Goal: Communication & Community: Ask a question

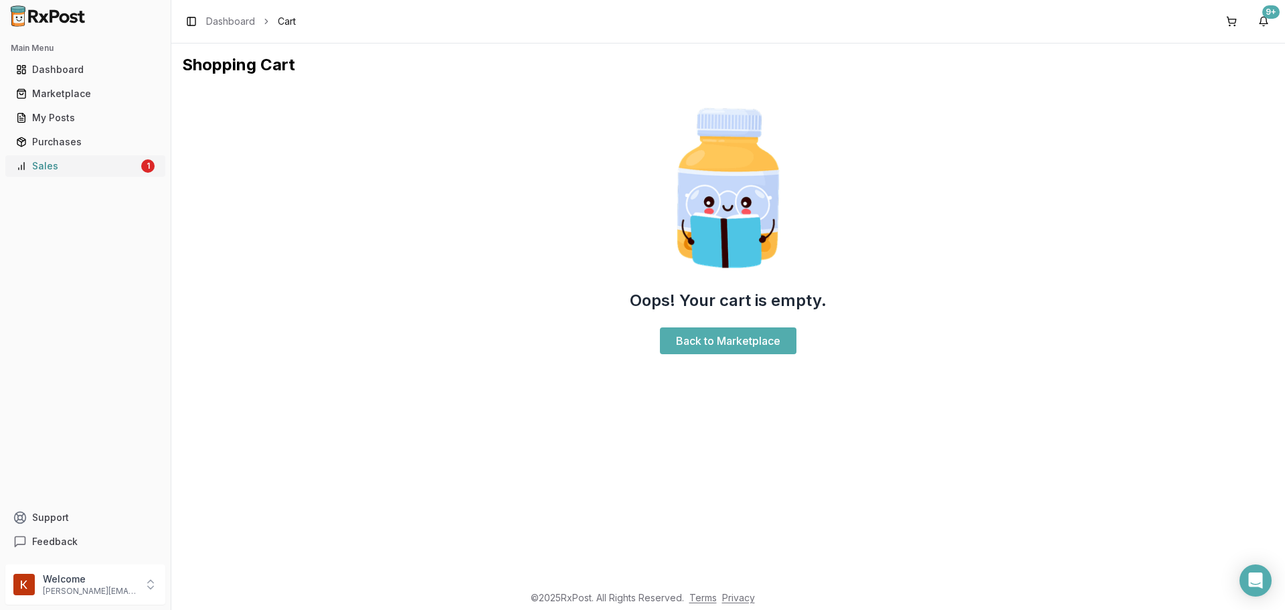
click at [86, 162] on div "Sales" at bounding box center [77, 165] width 123 height 13
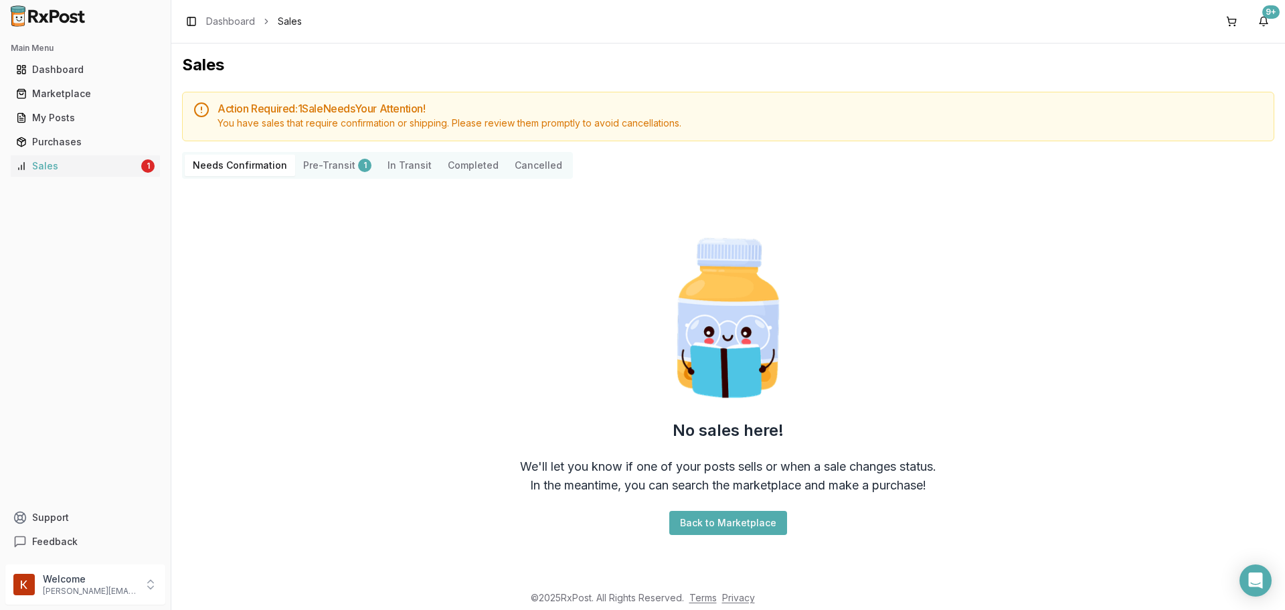
click at [322, 163] on button "Pre-Transit 1" at bounding box center [337, 165] width 84 height 21
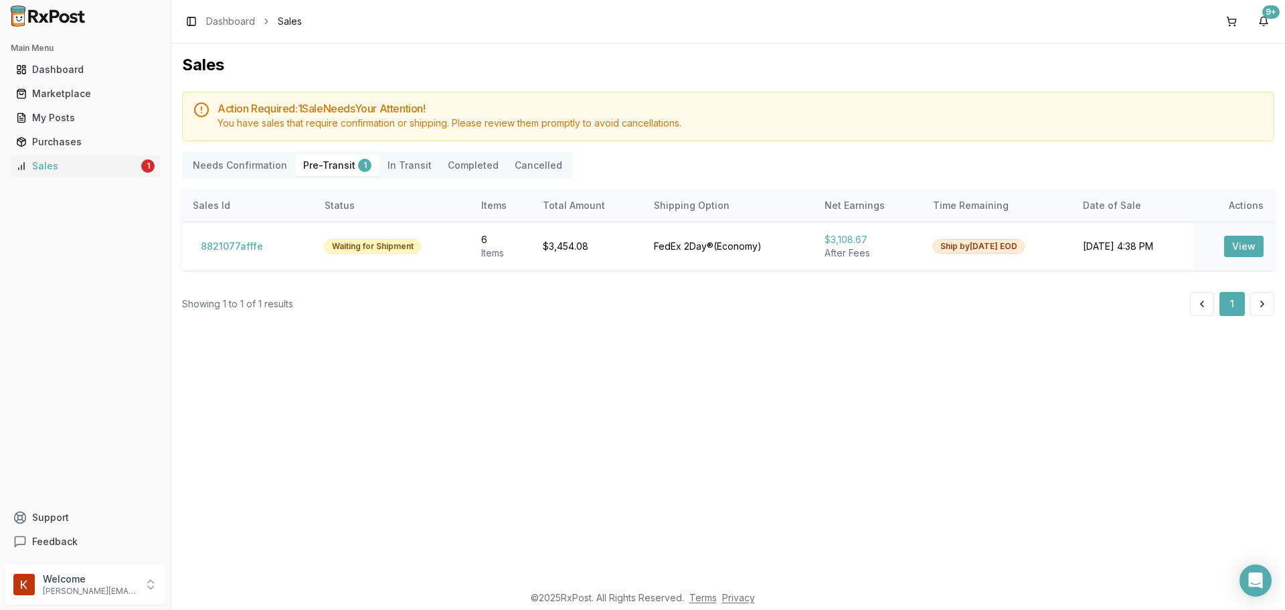
click at [269, 165] on Confirmation "Needs Confirmation" at bounding box center [240, 165] width 110 height 21
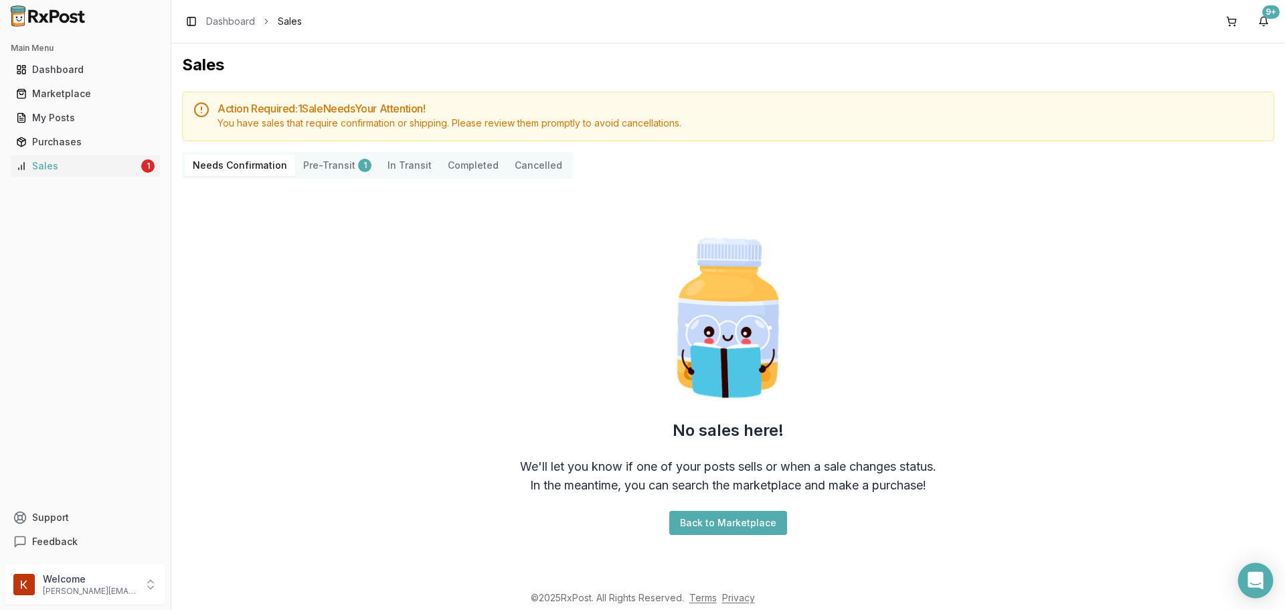
click at [1261, 587] on icon "Open Intercom Messenger" at bounding box center [1255, 580] width 17 height 17
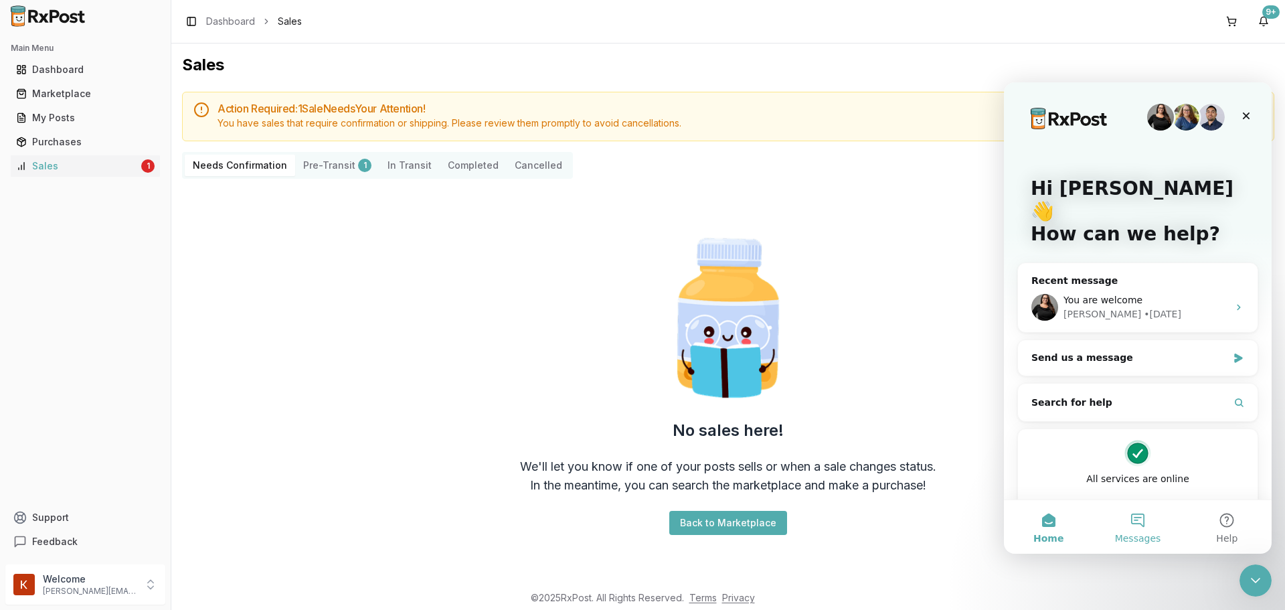
click at [1146, 518] on button "Messages" at bounding box center [1137, 527] width 89 height 54
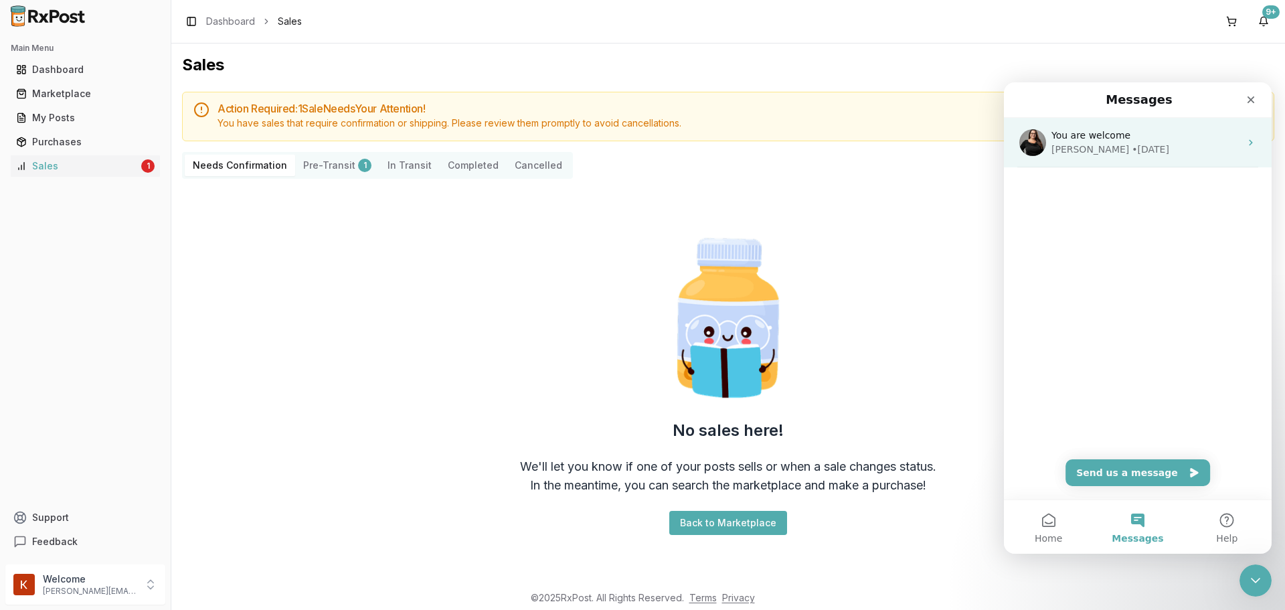
click at [1166, 147] on div "[PERSON_NAME] • [DATE]" at bounding box center [1146, 150] width 189 height 14
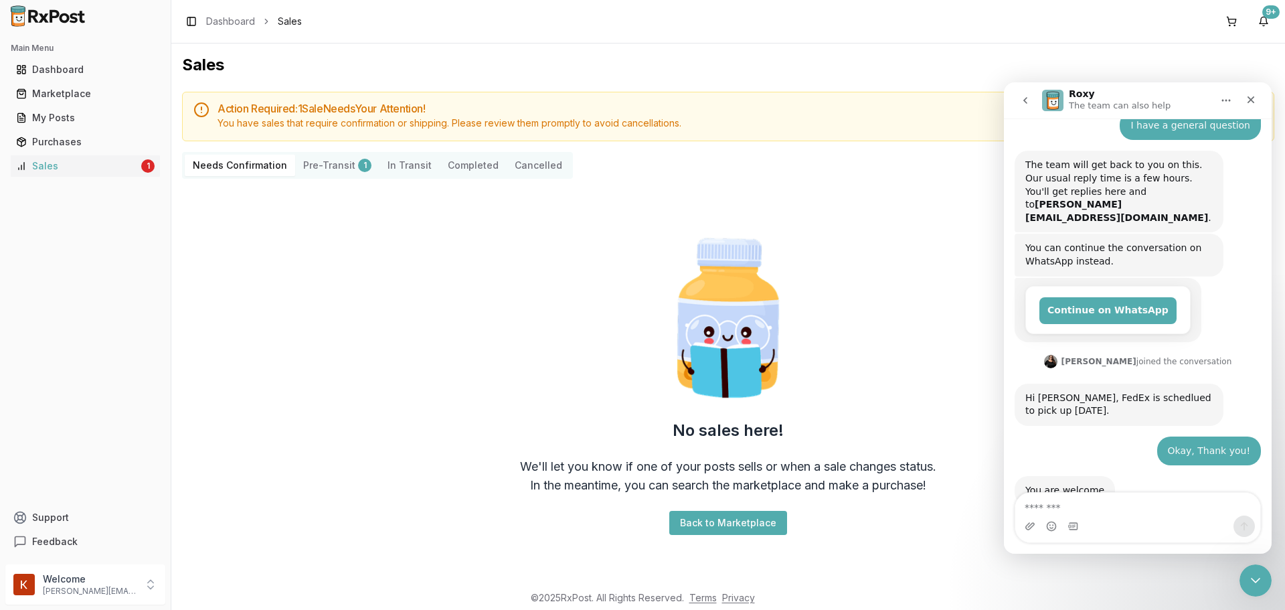
scroll to position [120, 0]
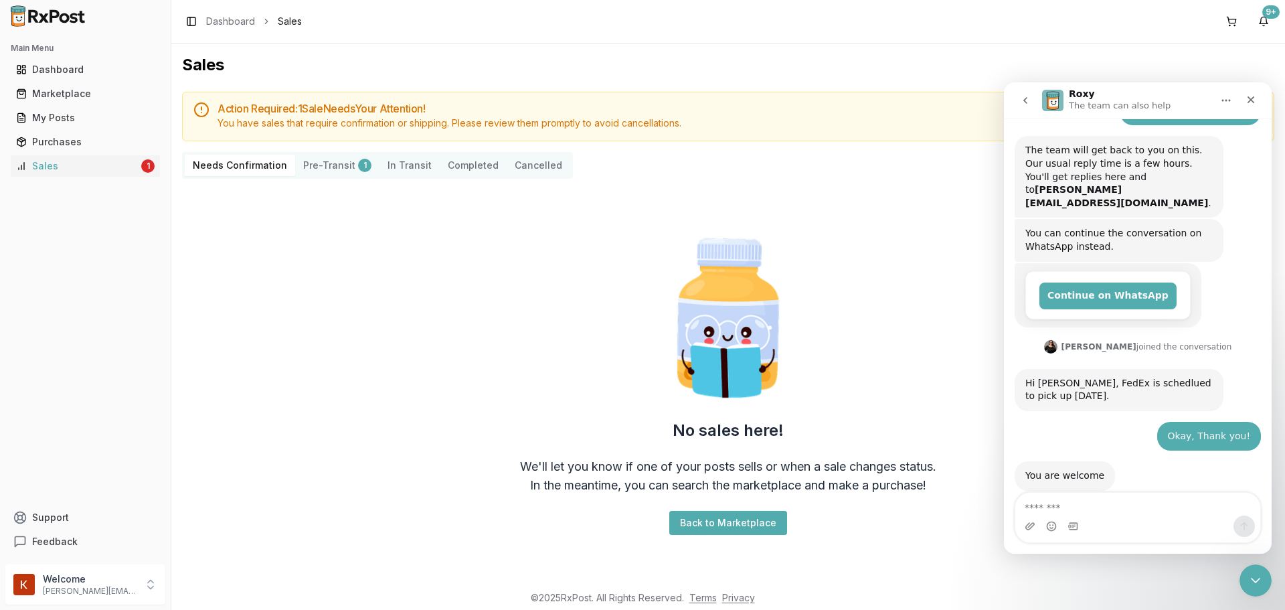
click at [1123, 504] on textarea "Message…" at bounding box center [1138, 504] width 245 height 23
type textarea "*****"
click at [1021, 94] on button "go back" at bounding box center [1025, 100] width 25 height 25
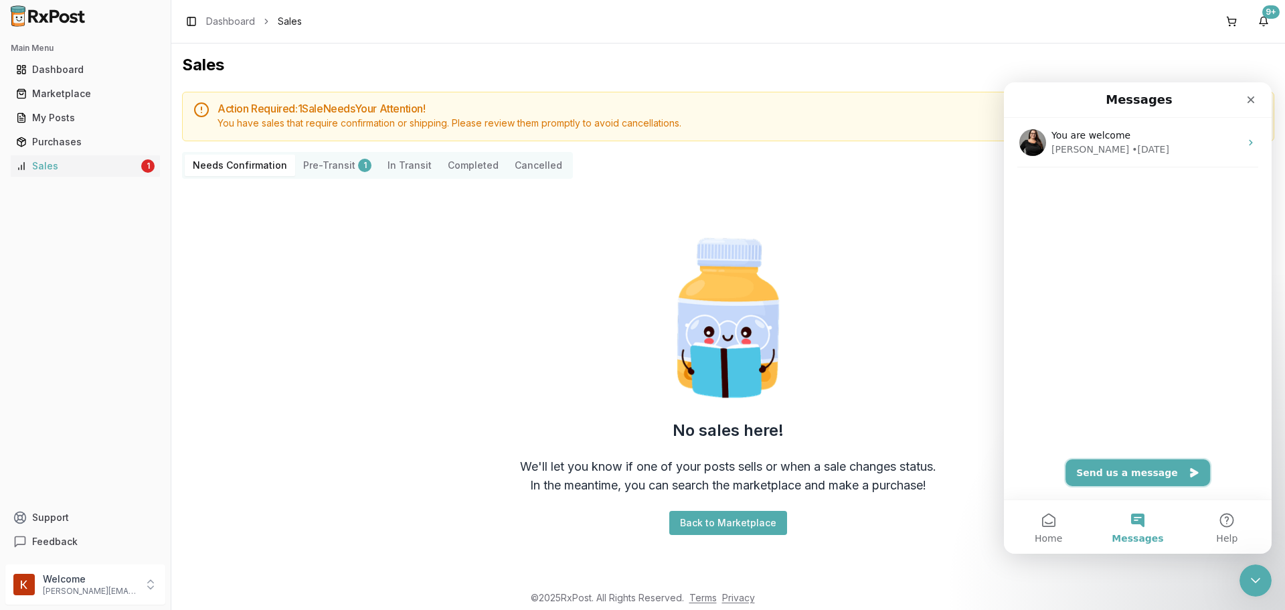
click at [1125, 473] on button "Send us a message" at bounding box center [1138, 472] width 145 height 27
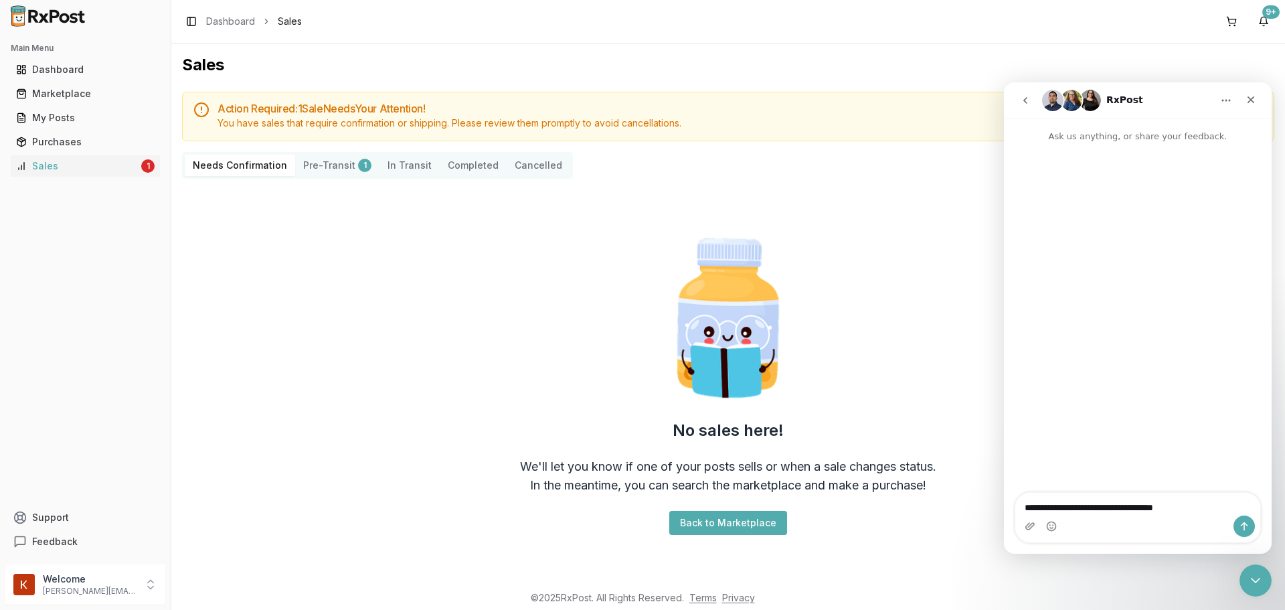
click at [325, 172] on button "Pre-Transit 1" at bounding box center [337, 165] width 84 height 21
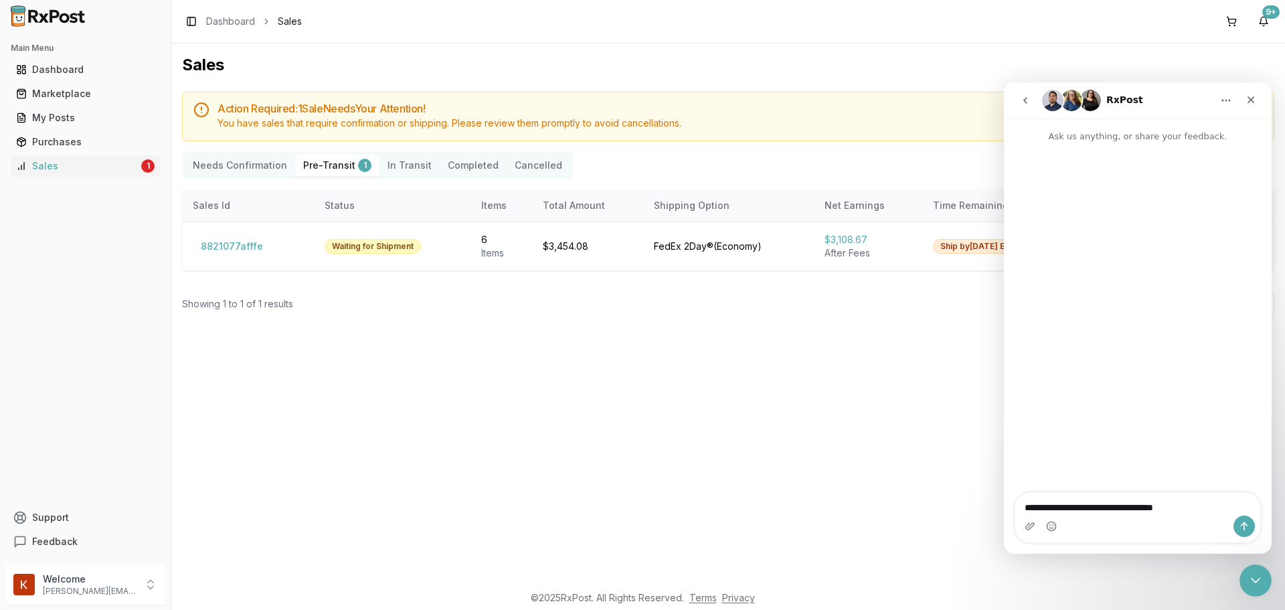
click at [326, 169] on button "Pre-Transit 1" at bounding box center [337, 165] width 84 height 21
drag, startPoint x: 283, startPoint y: 248, endPoint x: 198, endPoint y: 256, distance: 84.7
click at [198, 256] on div "8821077afffe" at bounding box center [248, 246] width 110 height 21
copy button "8821077afffe"
click at [1196, 509] on textarea "**********" at bounding box center [1138, 504] width 245 height 23
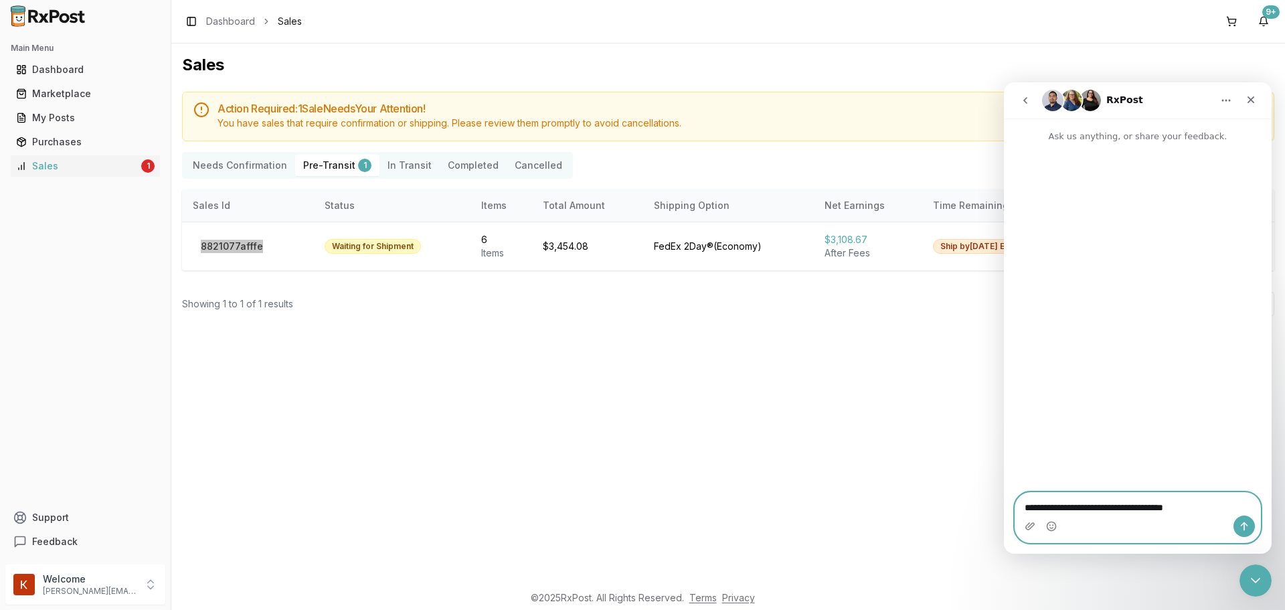
paste textarea "**********"
type textarea "**********"
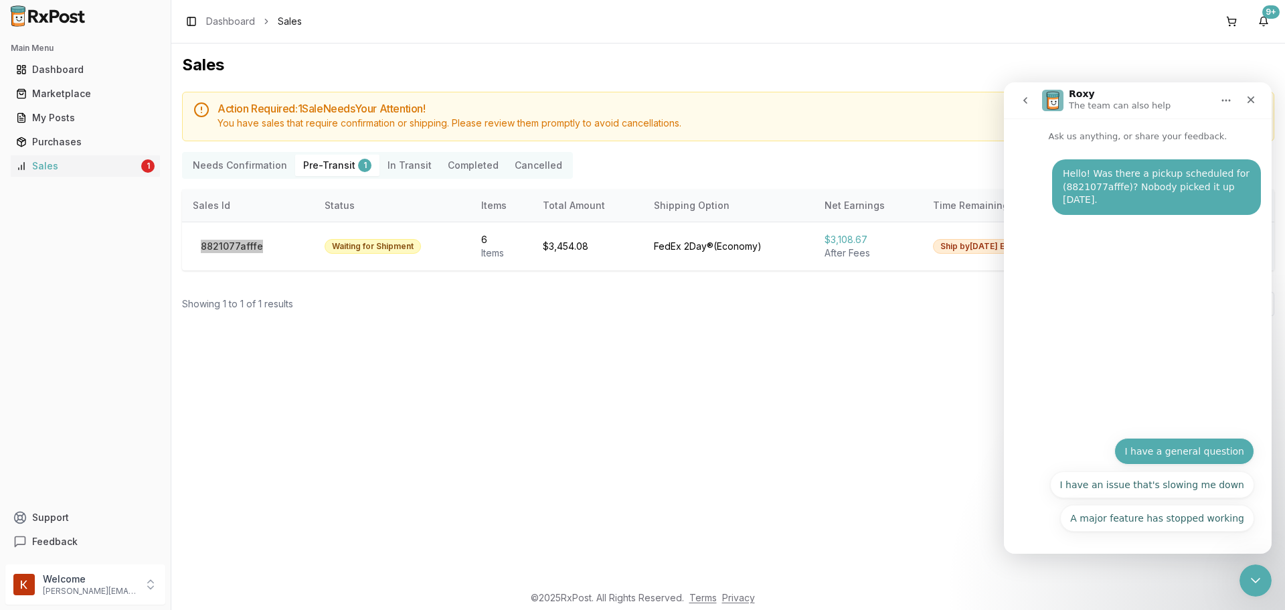
click at [1221, 456] on button "I have a general question" at bounding box center [1185, 451] width 140 height 27
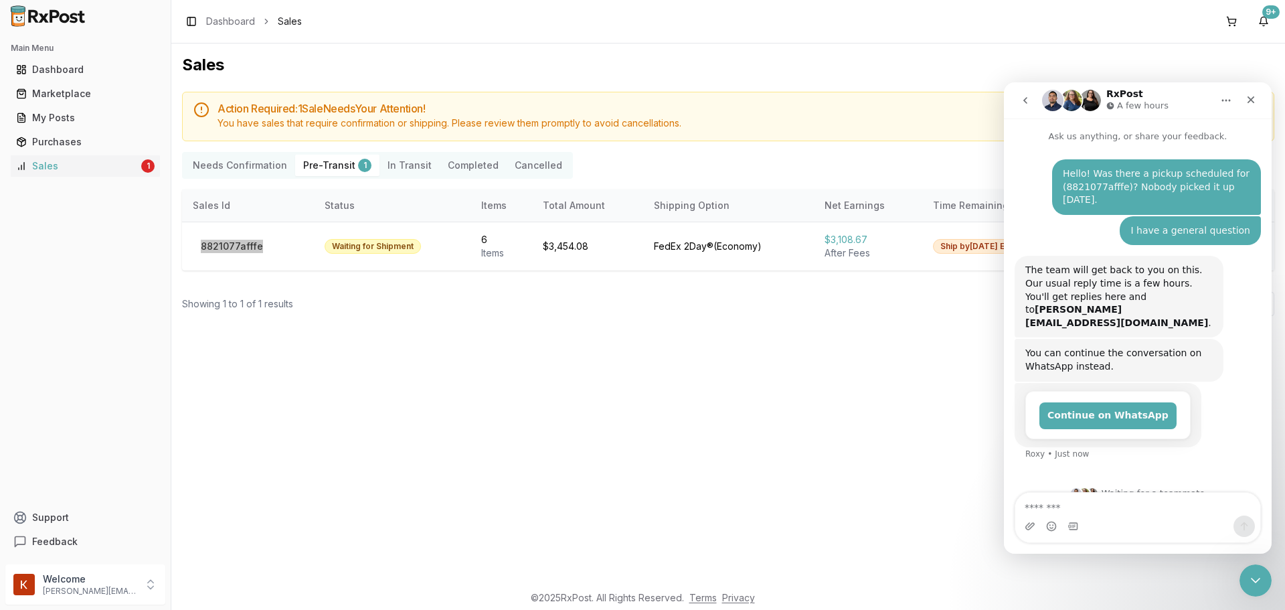
click at [1098, 277] on div "The team will get back to you on this. Our usual reply time is a few hours. You…" at bounding box center [1119, 297] width 187 height 66
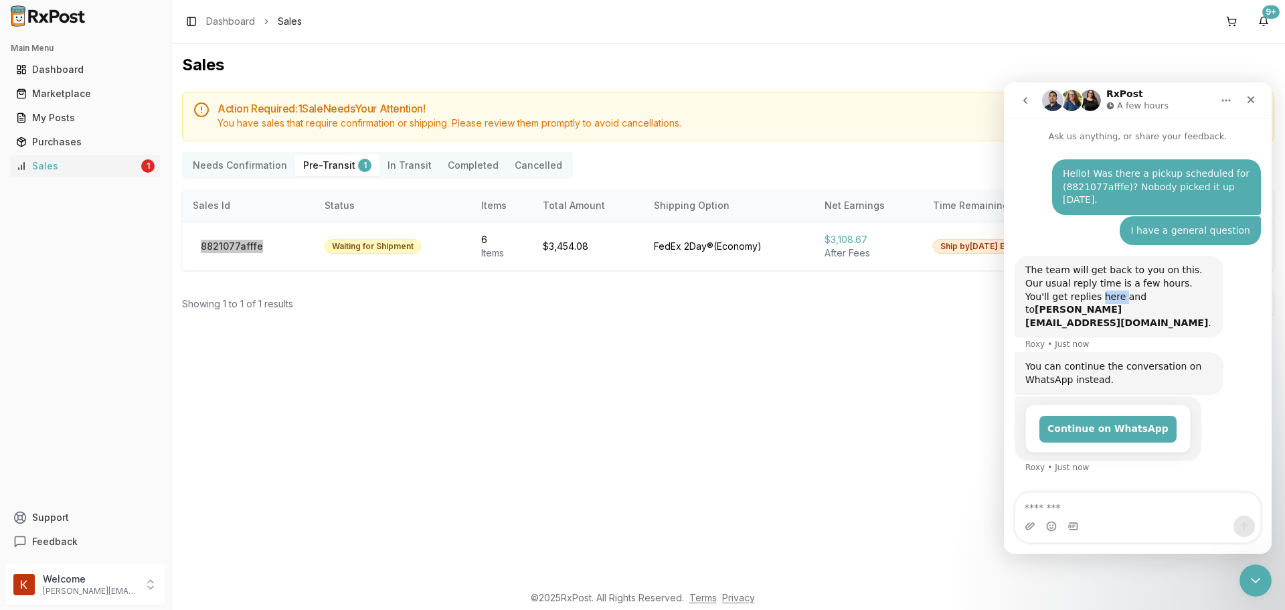
click at [1098, 277] on div "The team will get back to you on this. Our usual reply time is a few hours. You…" at bounding box center [1119, 297] width 187 height 66
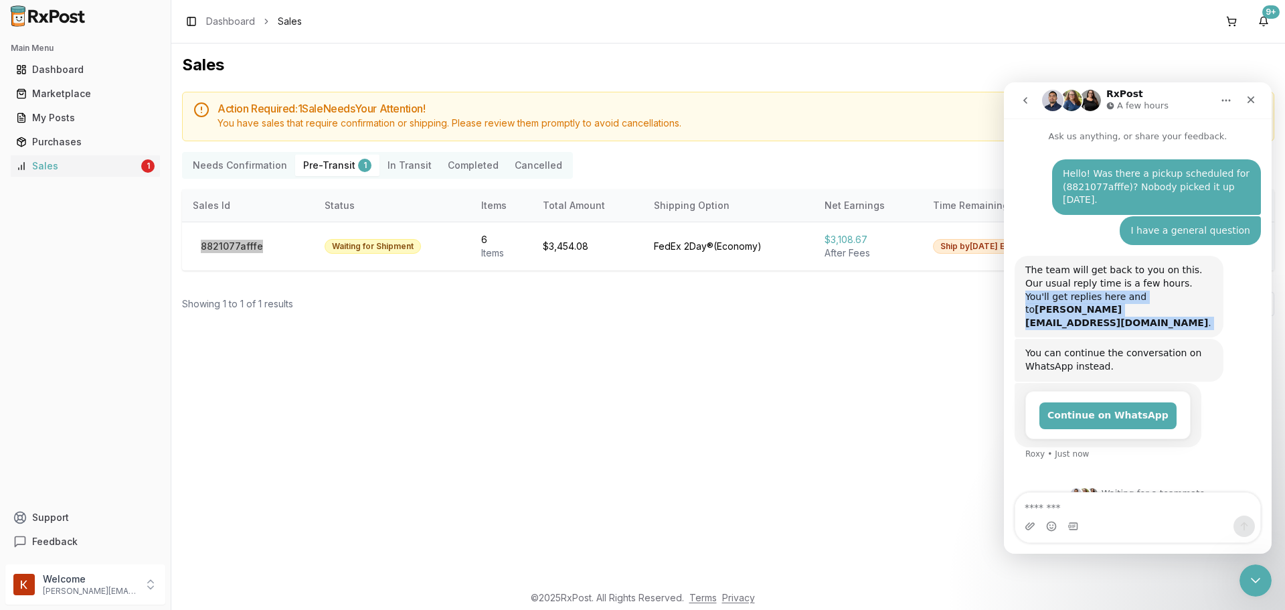
click at [1098, 277] on div "The team will get back to you on this. Our usual reply time is a few hours. You…" at bounding box center [1119, 297] width 187 height 66
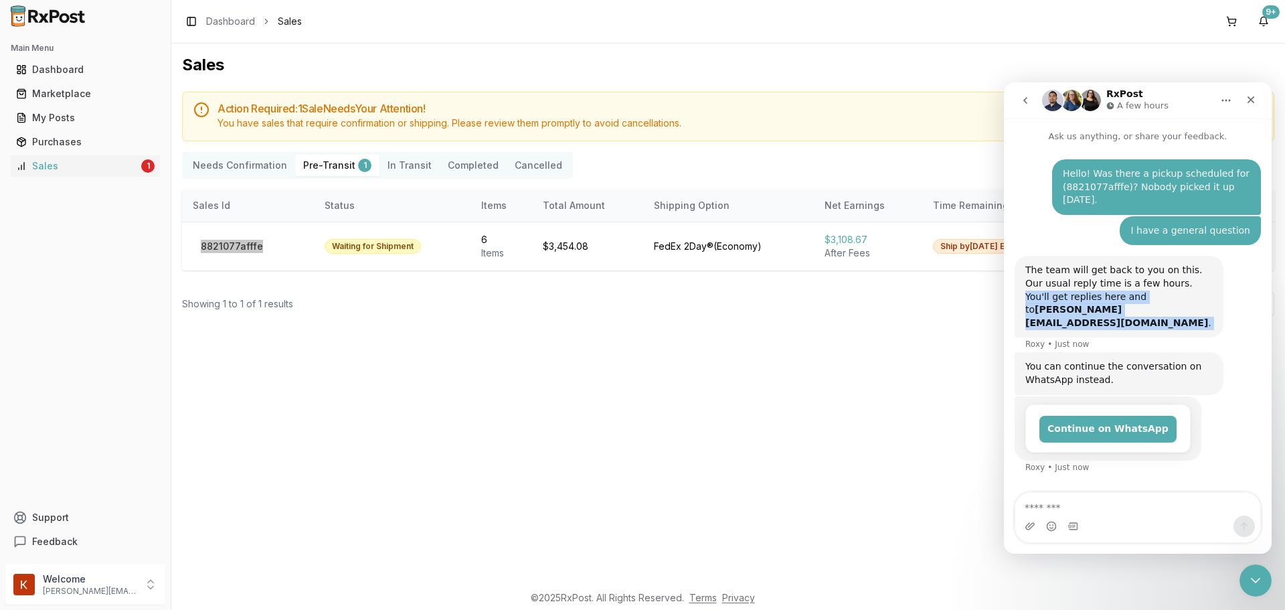
scroll to position [7, 0]
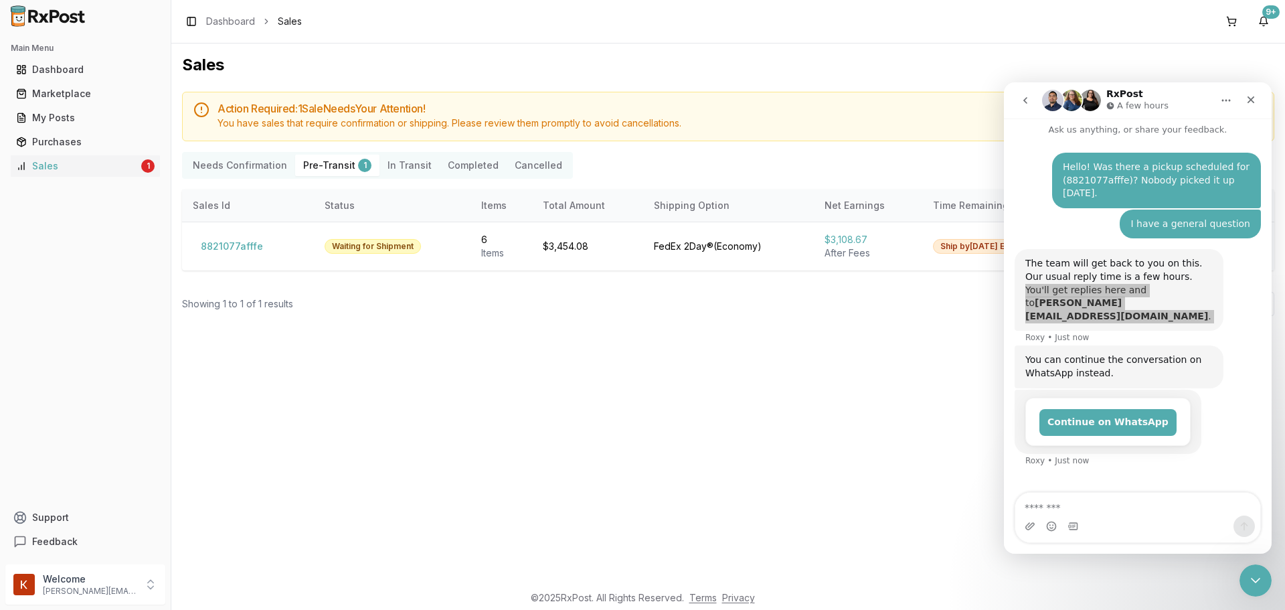
click at [896, 374] on div "Sales Action Required: 1 Sale Need s Your Attention! You have sales that requir…" at bounding box center [728, 314] width 1114 height 540
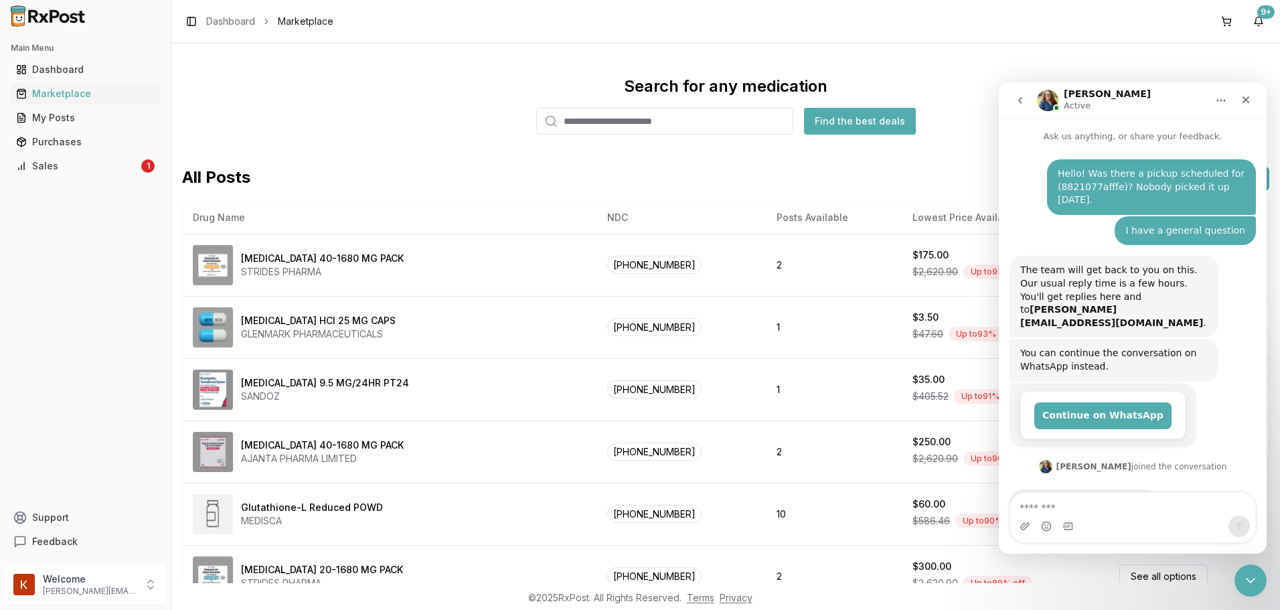
click at [689, 119] on input "search" at bounding box center [664, 121] width 257 height 27
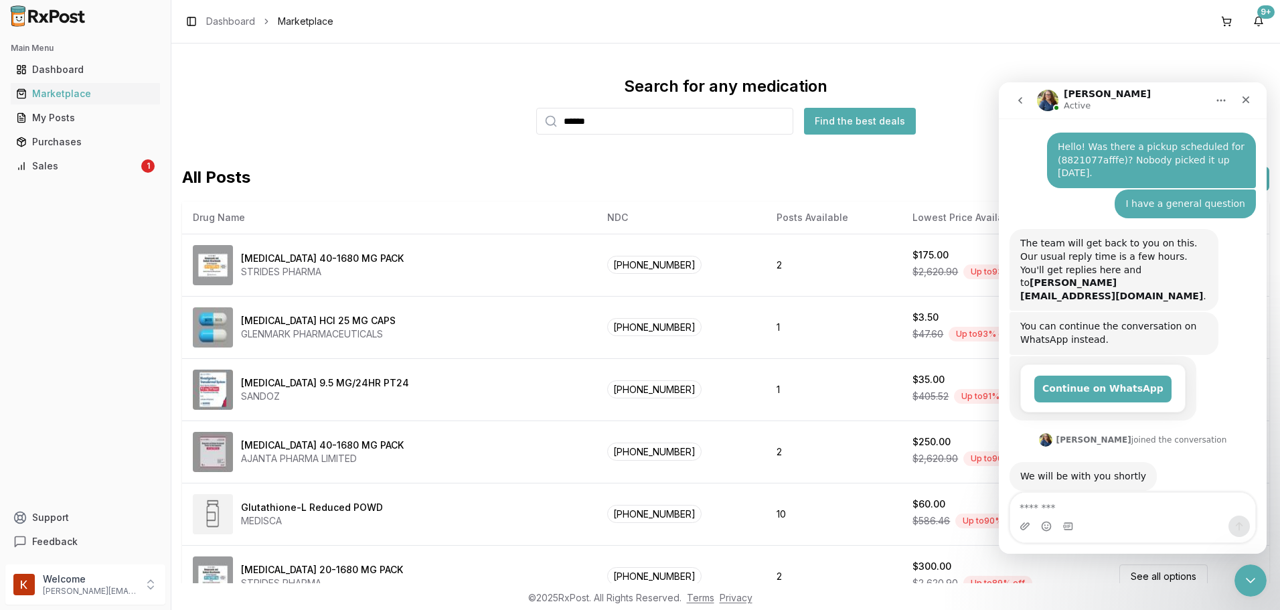
type input "******"
